Goal: Transaction & Acquisition: Download file/media

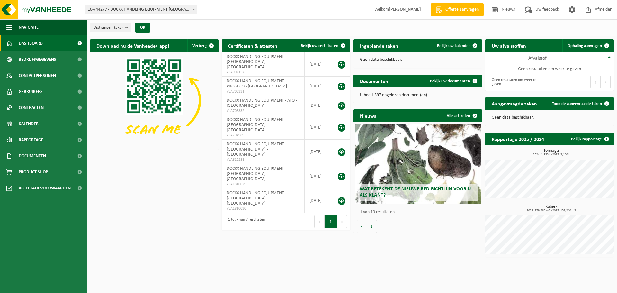
click at [196, 8] on span at bounding box center [193, 9] width 6 height 8
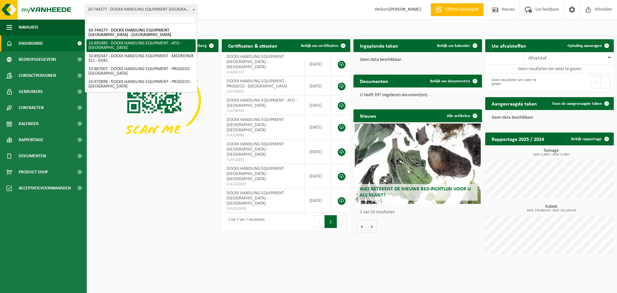
select select "115338"
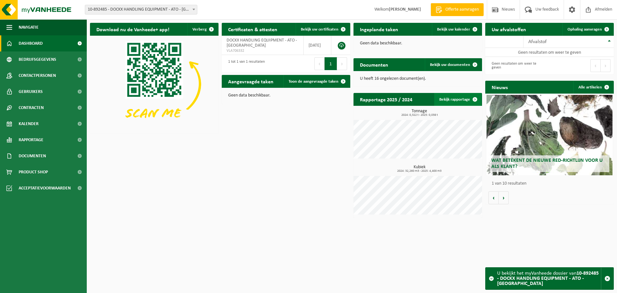
click at [455, 99] on link "Bekijk rapportage" at bounding box center [457, 99] width 47 height 13
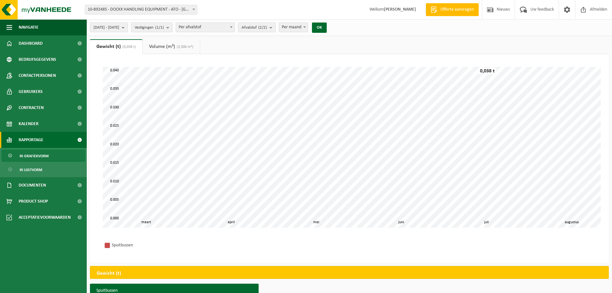
click at [169, 46] on link "Volume (m³) (3,300 m³)" at bounding box center [171, 46] width 57 height 15
click at [122, 48] on span "(0,038 t)" at bounding box center [126, 47] width 15 height 4
click at [127, 29] on b "submit" at bounding box center [125, 27] width 6 height 9
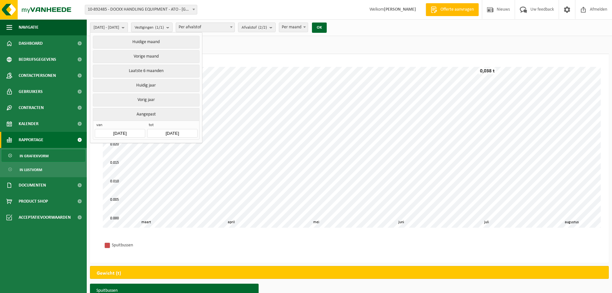
drag, startPoint x: 144, startPoint y: 98, endPoint x: 144, endPoint y: 114, distance: 15.7
click at [144, 114] on ul "Huidige maand Vorige maand Laatste 6 maanden Huidig jaar Vorig jaar Aangepast v…" at bounding box center [146, 87] width 112 height 110
click at [142, 112] on button "Aangepast" at bounding box center [146, 114] width 106 height 13
click at [148, 113] on button "Aangepast" at bounding box center [146, 114] width 106 height 13
click at [147, 113] on button "Aangepast" at bounding box center [146, 114] width 106 height 13
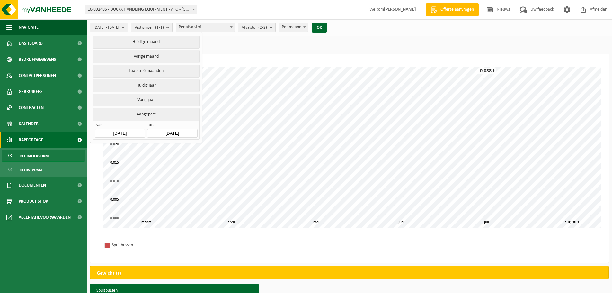
click at [147, 113] on button "Aangepast" at bounding box center [146, 114] width 106 height 13
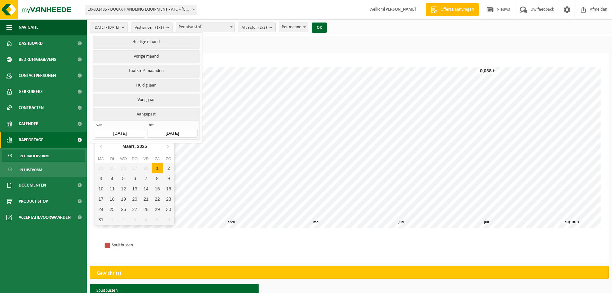
click at [129, 130] on input "[DATE]" at bounding box center [120, 133] width 50 height 9
click at [104, 147] on icon at bounding box center [101, 146] width 10 height 10
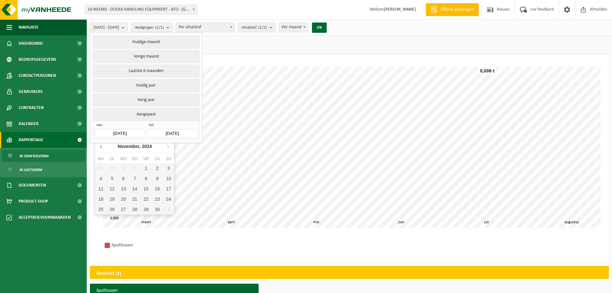
click at [104, 147] on icon at bounding box center [101, 146] width 10 height 10
click at [105, 147] on icon at bounding box center [101, 146] width 10 height 10
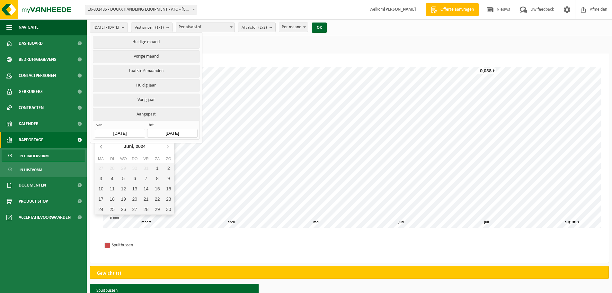
click at [105, 147] on icon at bounding box center [101, 146] width 10 height 10
click at [105, 146] on icon at bounding box center [101, 146] width 10 height 10
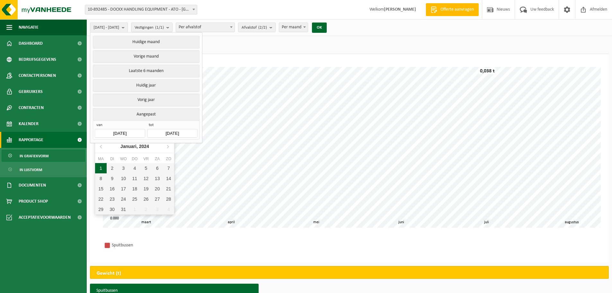
click at [105, 166] on div "1" at bounding box center [100, 168] width 11 height 10
type input "2024-01-01"
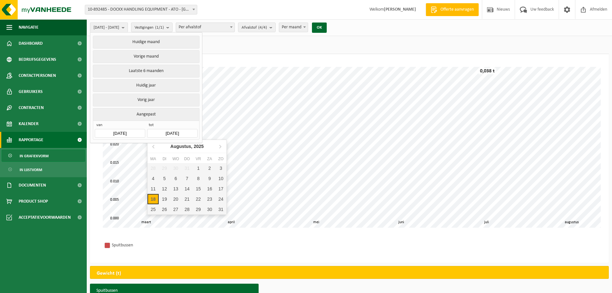
click at [191, 131] on input "2025-08-18" at bounding box center [172, 133] width 50 height 9
drag, startPoint x: 153, startPoint y: 196, endPoint x: 168, endPoint y: 158, distance: 40.7
click at [153, 196] on div "18" at bounding box center [152, 199] width 11 height 10
type input "2024-01-01"
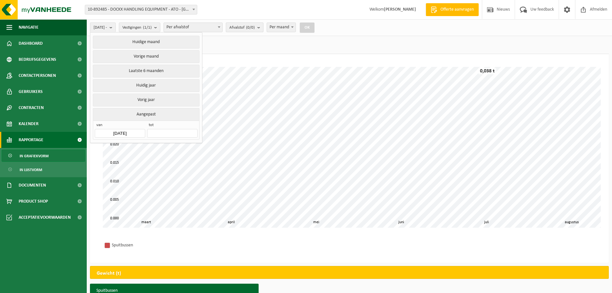
click at [263, 28] on b "submit" at bounding box center [260, 27] width 6 height 9
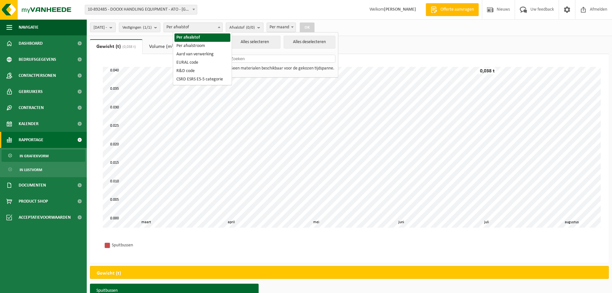
click at [211, 27] on span "Per afvalstof" at bounding box center [193, 27] width 58 height 9
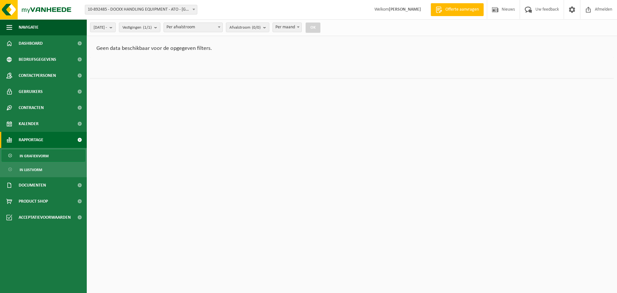
click at [220, 27] on b at bounding box center [219, 27] width 3 height 2
select select "1"
click at [213, 26] on span "Per afvalstof" at bounding box center [193, 27] width 58 height 9
click at [314, 28] on button "OK" at bounding box center [307, 27] width 15 height 10
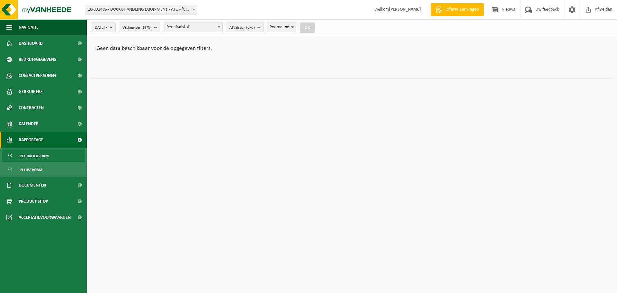
click at [255, 28] on count "(0/0)" at bounding box center [250, 27] width 9 height 4
click at [262, 42] on button "Alles selecteren" at bounding box center [255, 42] width 52 height 13
click at [263, 43] on button "Alles selecteren" at bounding box center [255, 42] width 52 height 13
click at [314, 27] on button "OK" at bounding box center [307, 27] width 15 height 10
drag, startPoint x: 136, startPoint y: 146, endPoint x: 139, endPoint y: 88, distance: 58.5
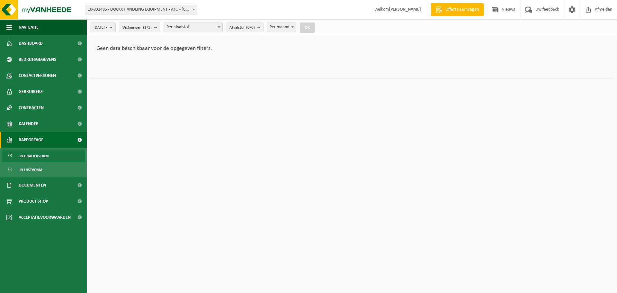
click at [139, 139] on html "Vestiging: 10-744277 - DOCKX HANDLING EQUIPMENT NV - ANTWERPEN 10-892485 - DOCK…" at bounding box center [308, 146] width 617 height 293
click at [149, 27] on span "Vestigingen (1/1)" at bounding box center [136, 28] width 29 height 10
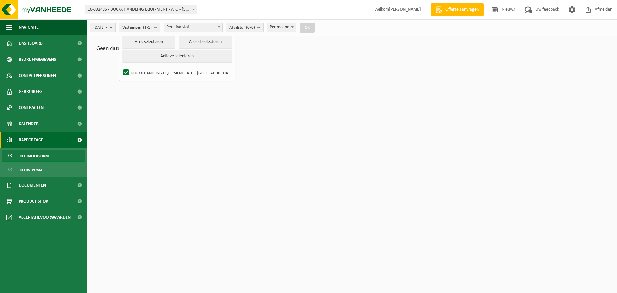
click at [357, 50] on div "Geen data beschikbaar voor de opgegeven filters." at bounding box center [351, 48] width 523 height 19
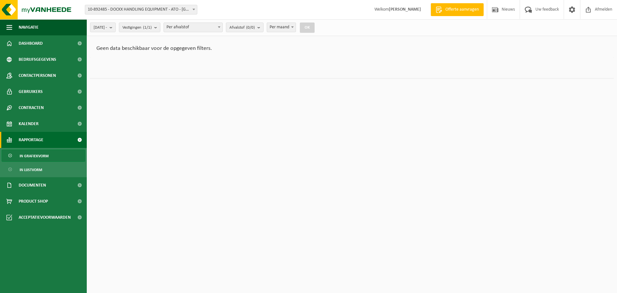
click at [152, 52] on div "Geen data beschikbaar voor de opgegeven filters." at bounding box center [351, 48] width 523 height 19
click at [107, 26] on span "2024-01-01 -" at bounding box center [99, 28] width 13 height 10
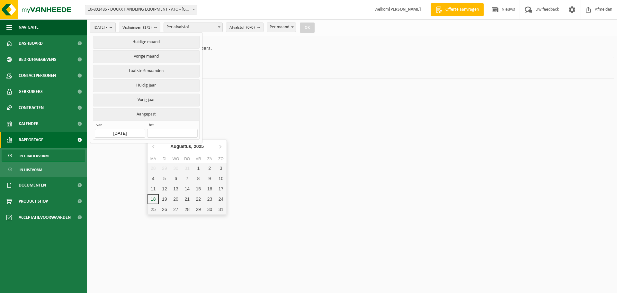
click at [161, 130] on input "text" at bounding box center [172, 133] width 50 height 9
click at [153, 199] on div "18" at bounding box center [152, 199] width 11 height 10
type input "2025-08-18"
type input "2024-01-01"
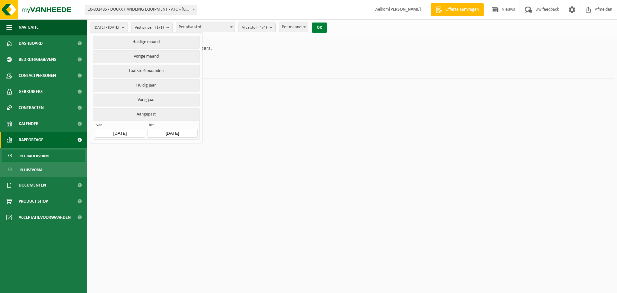
click at [327, 28] on button "OK" at bounding box center [319, 27] width 15 height 10
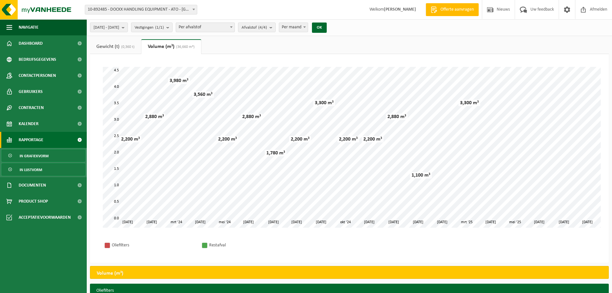
click at [32, 168] on span "In lijstvorm" at bounding box center [31, 169] width 22 height 12
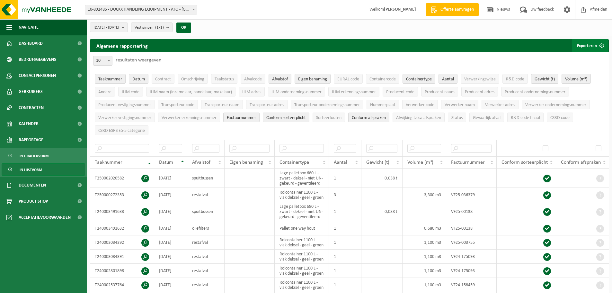
click at [589, 44] on button "Exporteren" at bounding box center [590, 45] width 36 height 13
click at [588, 58] on link "Enkel mijn selectie" at bounding box center [578, 58] width 58 height 13
click at [191, 8] on span at bounding box center [193, 9] width 6 height 8
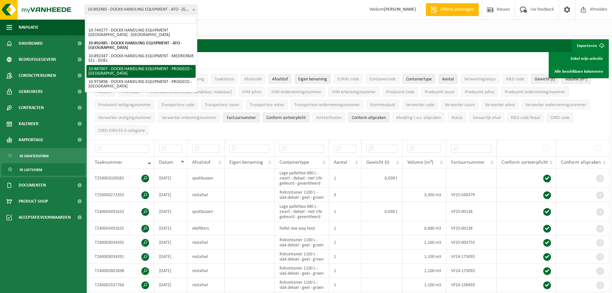
select select "112912"
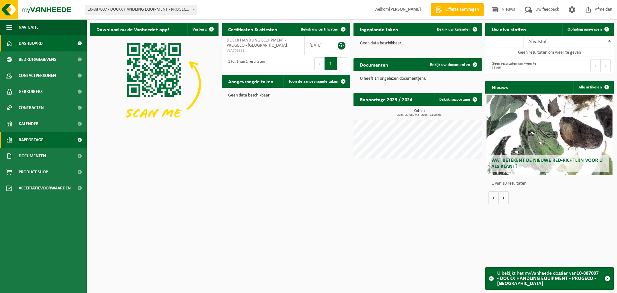
click at [35, 143] on span "Rapportage" at bounding box center [31, 140] width 25 height 16
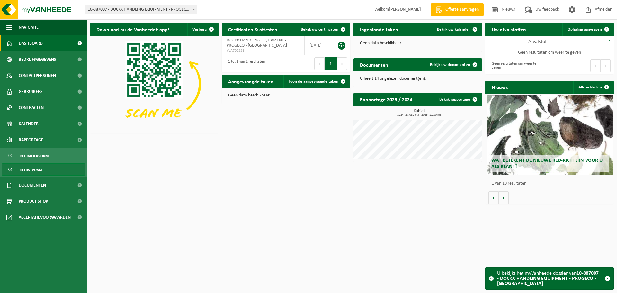
click at [31, 171] on span "In lijstvorm" at bounding box center [31, 169] width 22 height 12
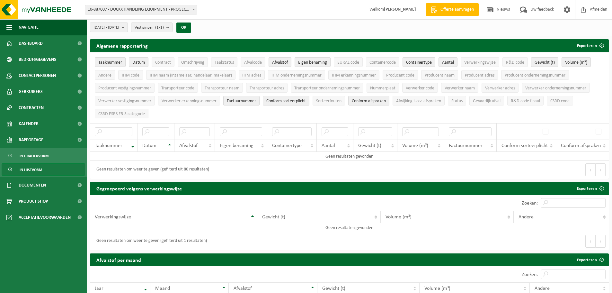
click at [119, 28] on span "[DATE] - [DATE]" at bounding box center [106, 28] width 26 height 10
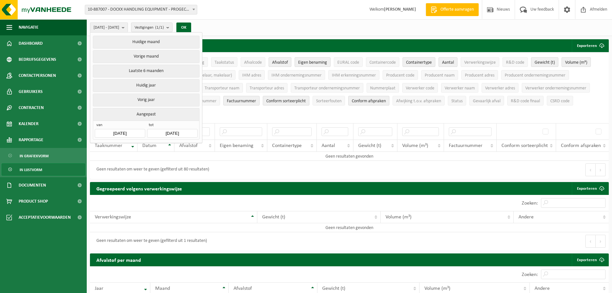
click at [122, 131] on input "[DATE]" at bounding box center [120, 133] width 50 height 9
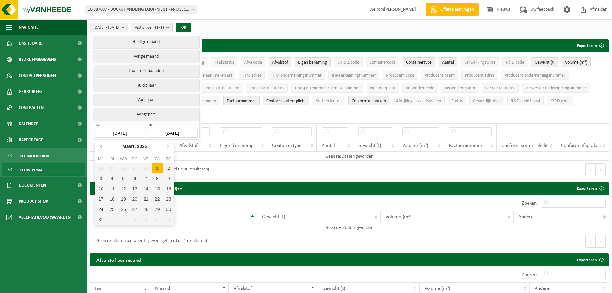
click at [105, 145] on icon at bounding box center [101, 146] width 10 height 10
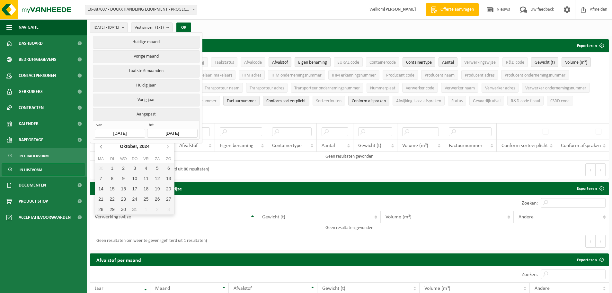
click at [105, 145] on icon at bounding box center [101, 146] width 10 height 10
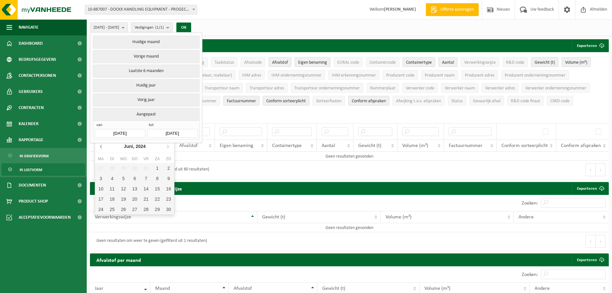
click at [105, 145] on icon at bounding box center [101, 146] width 10 height 10
click at [106, 145] on icon at bounding box center [101, 146] width 10 height 10
click at [100, 168] on div "1" at bounding box center [100, 168] width 11 height 10
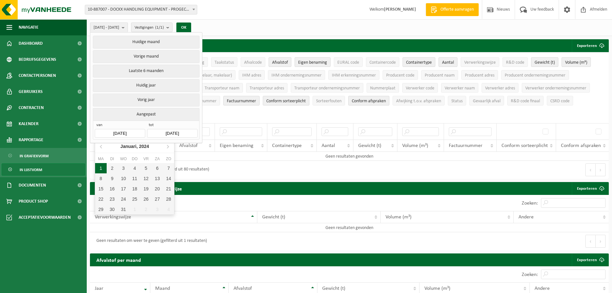
type input "2024-01-01"
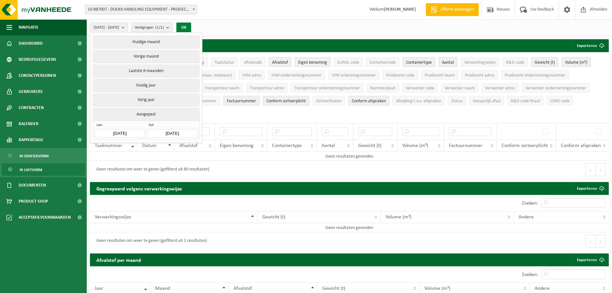
click at [191, 28] on button "OK" at bounding box center [183, 27] width 15 height 10
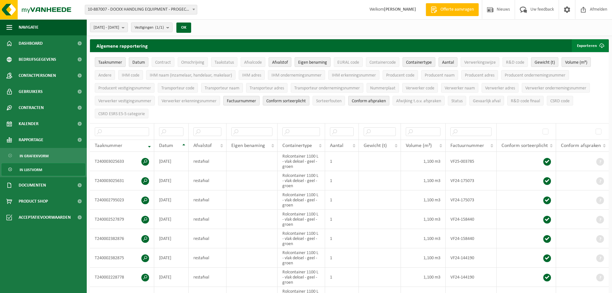
click at [596, 44] on span "submit" at bounding box center [601, 45] width 13 height 13
click at [596, 58] on link "Enkel mijn selectie" at bounding box center [578, 58] width 58 height 13
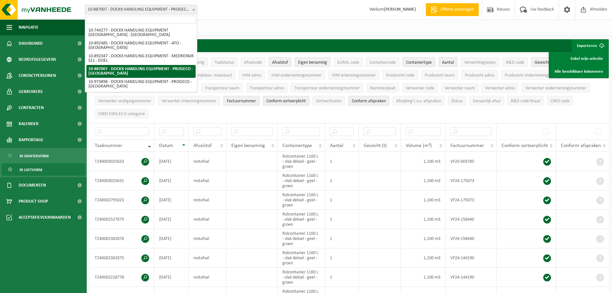
click at [193, 9] on b at bounding box center [193, 10] width 3 height 2
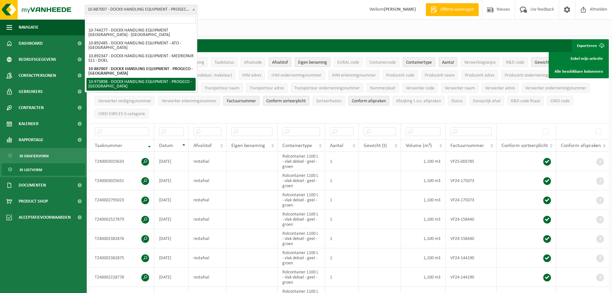
select select "157264"
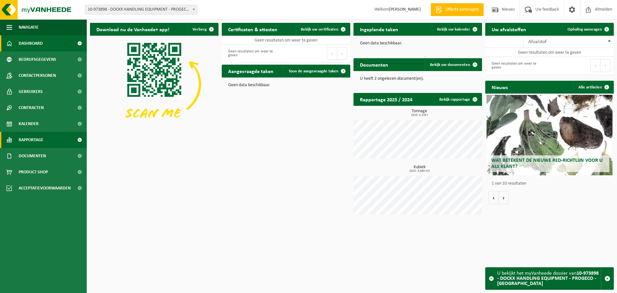
click at [35, 142] on span "Rapportage" at bounding box center [31, 140] width 25 height 16
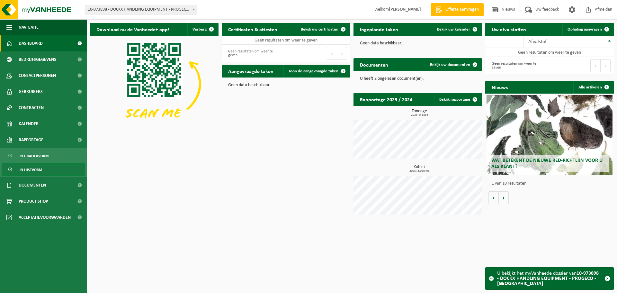
click at [36, 168] on span "In lijstvorm" at bounding box center [31, 169] width 22 height 12
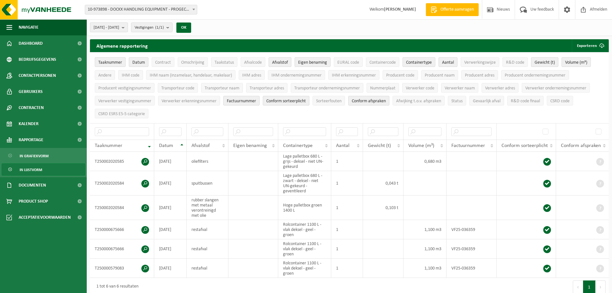
click at [119, 27] on span "2025-03-01 - 2025-08-18" at bounding box center [106, 28] width 26 height 10
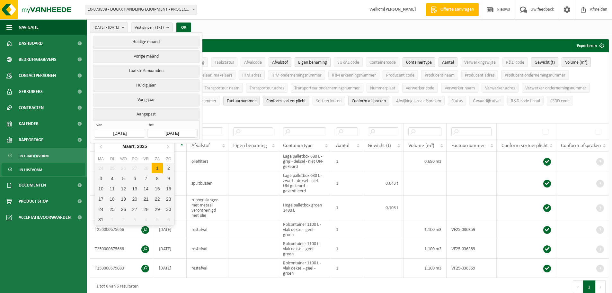
click at [116, 133] on input "2025-03-01" at bounding box center [120, 133] width 50 height 9
click at [102, 148] on icon at bounding box center [101, 146] width 10 height 10
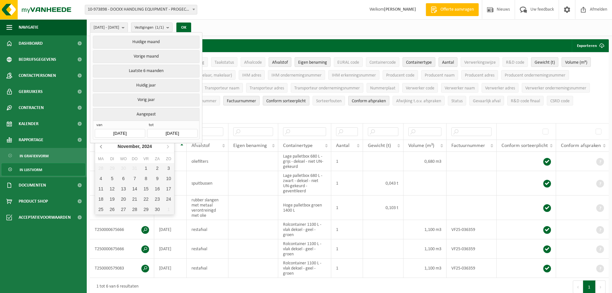
click at [102, 148] on icon at bounding box center [101, 146] width 10 height 10
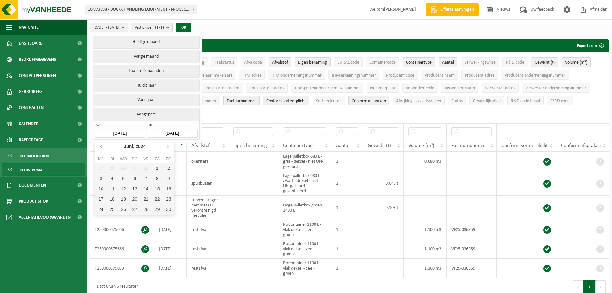
click at [102, 148] on icon at bounding box center [101, 146] width 10 height 10
click at [103, 148] on icon at bounding box center [101, 146] width 10 height 10
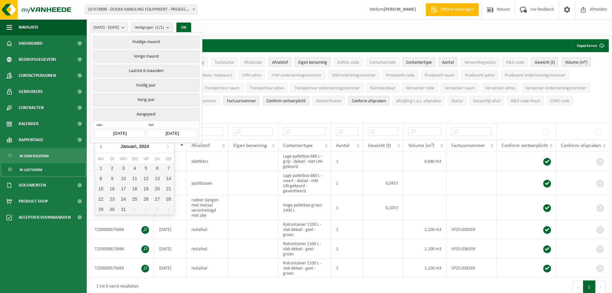
click at [103, 148] on icon at bounding box center [101, 146] width 10 height 10
click at [170, 146] on icon at bounding box center [168, 146] width 10 height 10
click at [102, 168] on div "1" at bounding box center [100, 168] width 11 height 10
type input "2024-01-01"
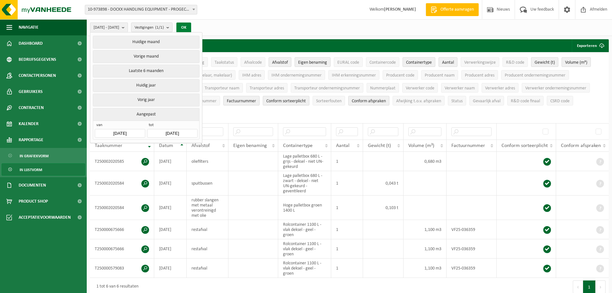
click at [191, 27] on button "OK" at bounding box center [183, 27] width 15 height 10
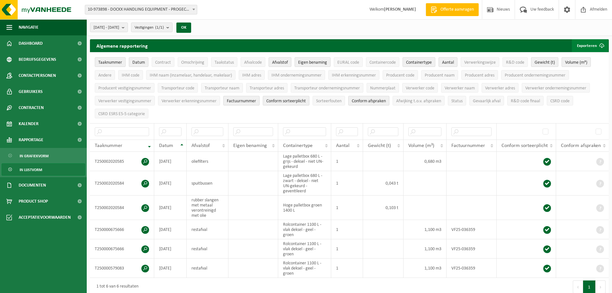
click at [598, 46] on span "submit" at bounding box center [601, 45] width 13 height 13
click at [595, 57] on link "Enkel mijn selectie" at bounding box center [578, 58] width 58 height 13
